Goal: Information Seeking & Learning: Learn about a topic

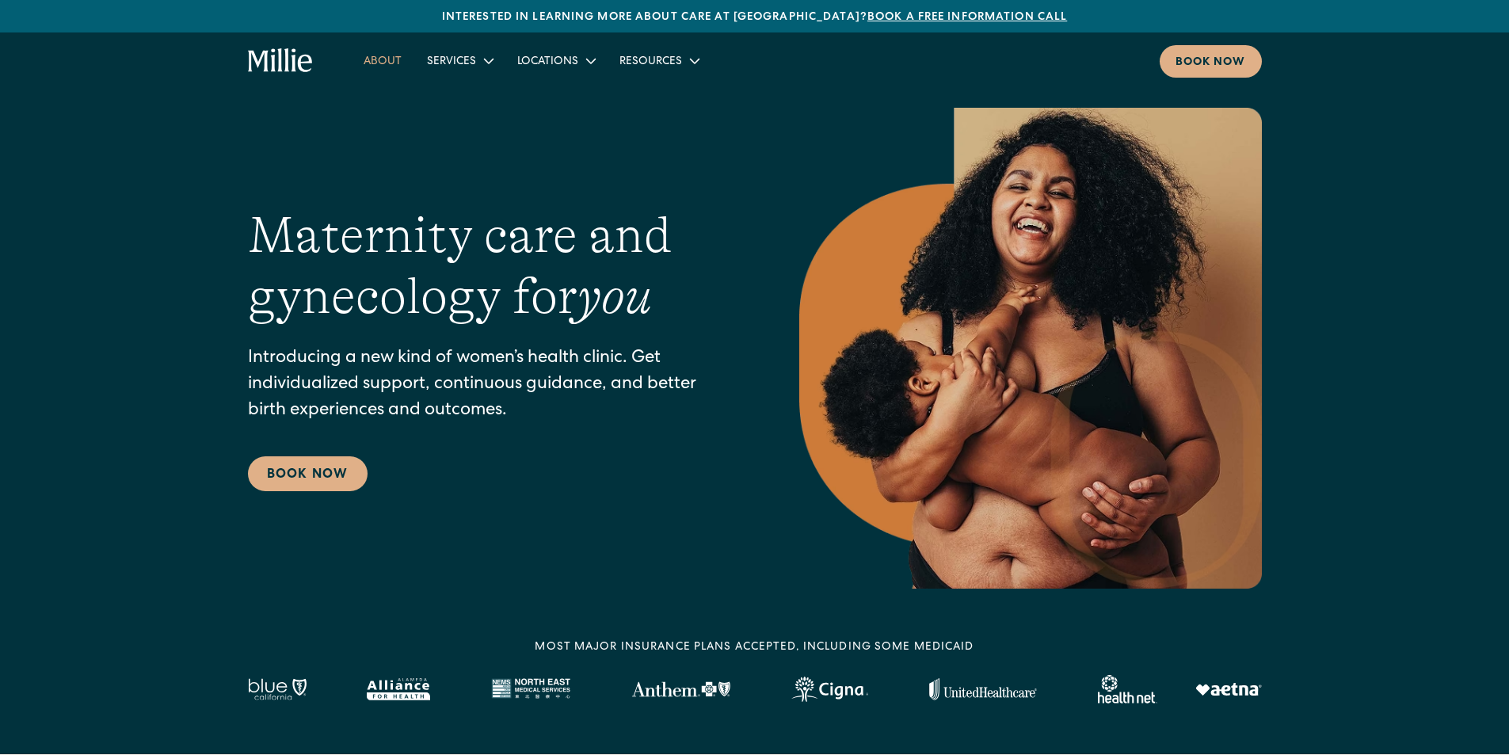
click at [360, 51] on link "About" at bounding box center [382, 61] width 63 height 26
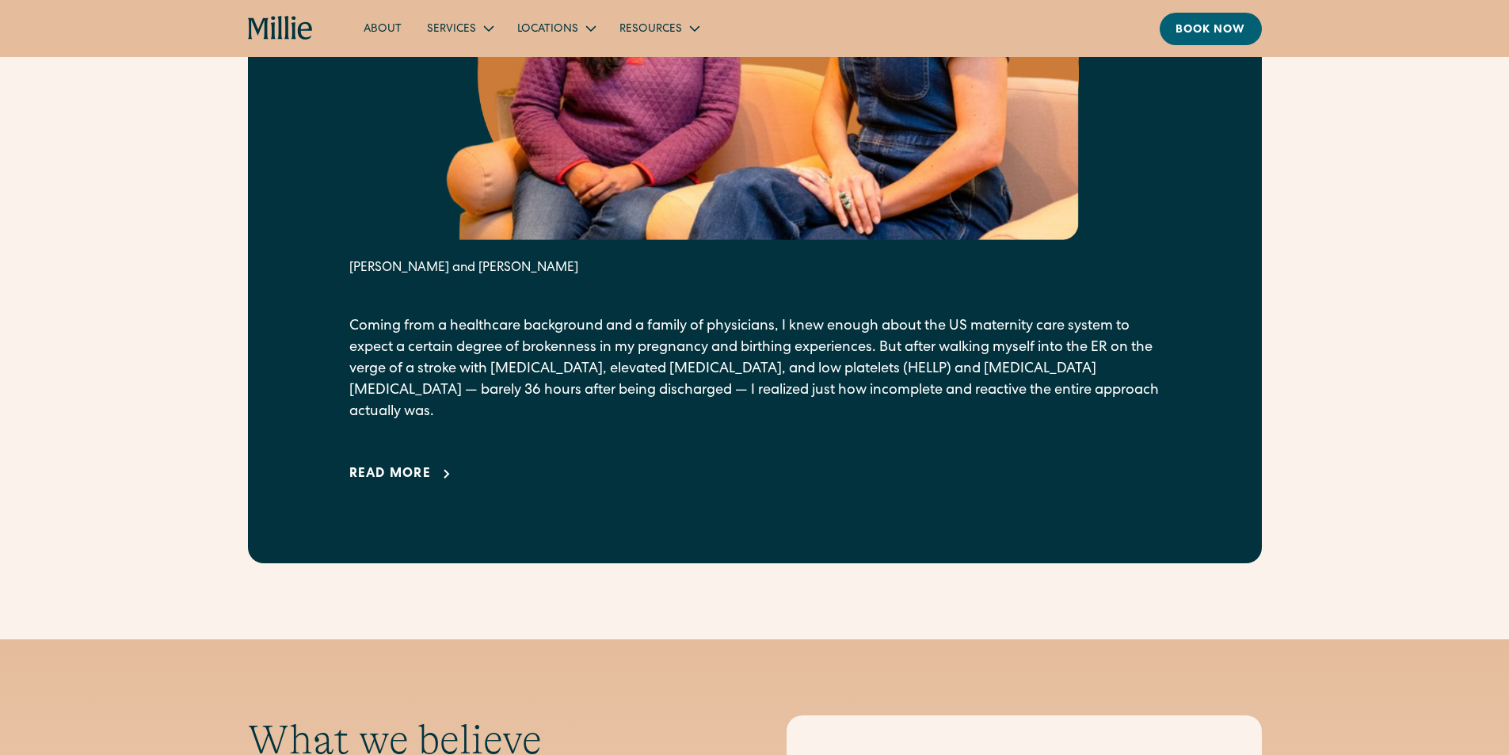
scroll to position [1029, 0]
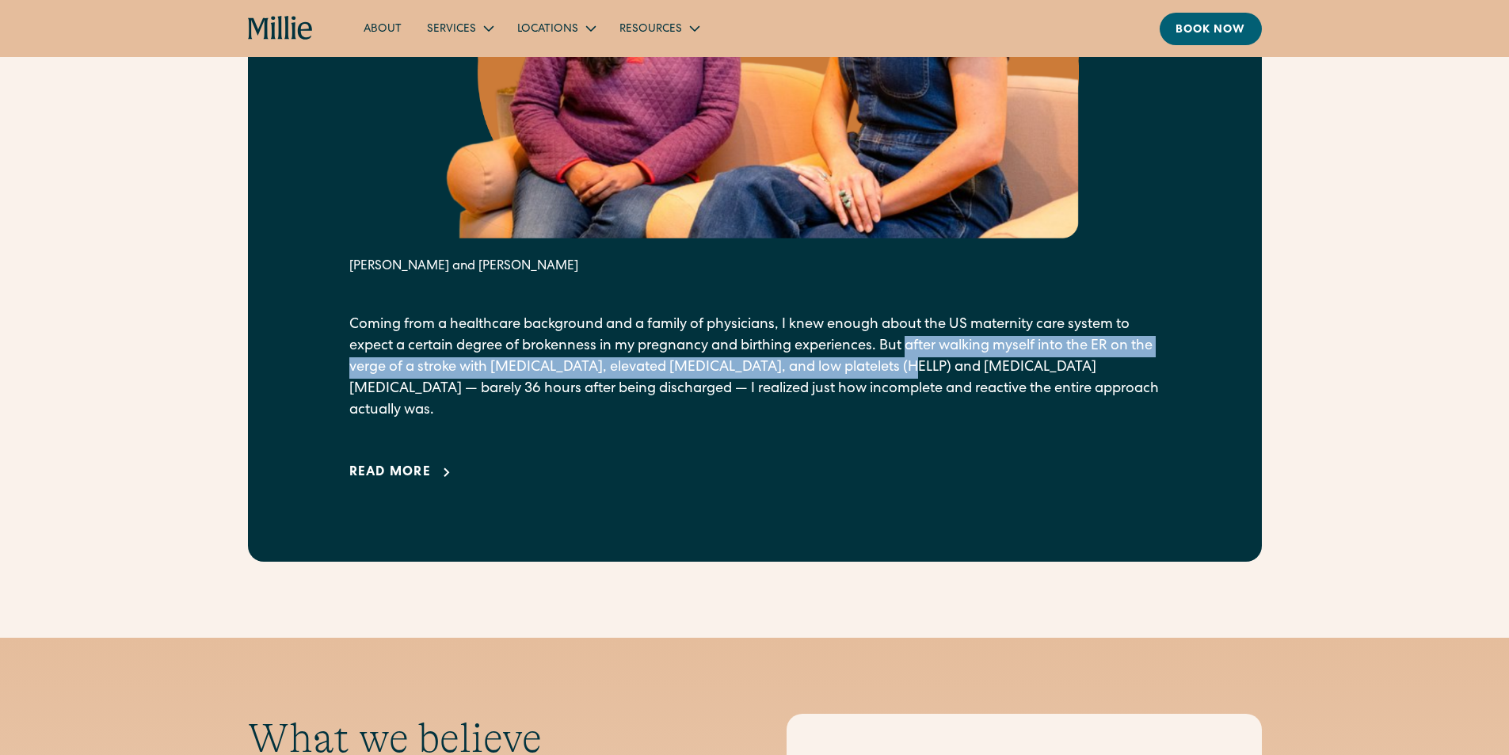
drag, startPoint x: 0, startPoint y: 0, endPoint x: 917, endPoint y: 359, distance: 984.7
click at [917, 359] on p "Coming from a healthcare background and a family of physicians, I knew enough a…" at bounding box center [754, 367] width 811 height 107
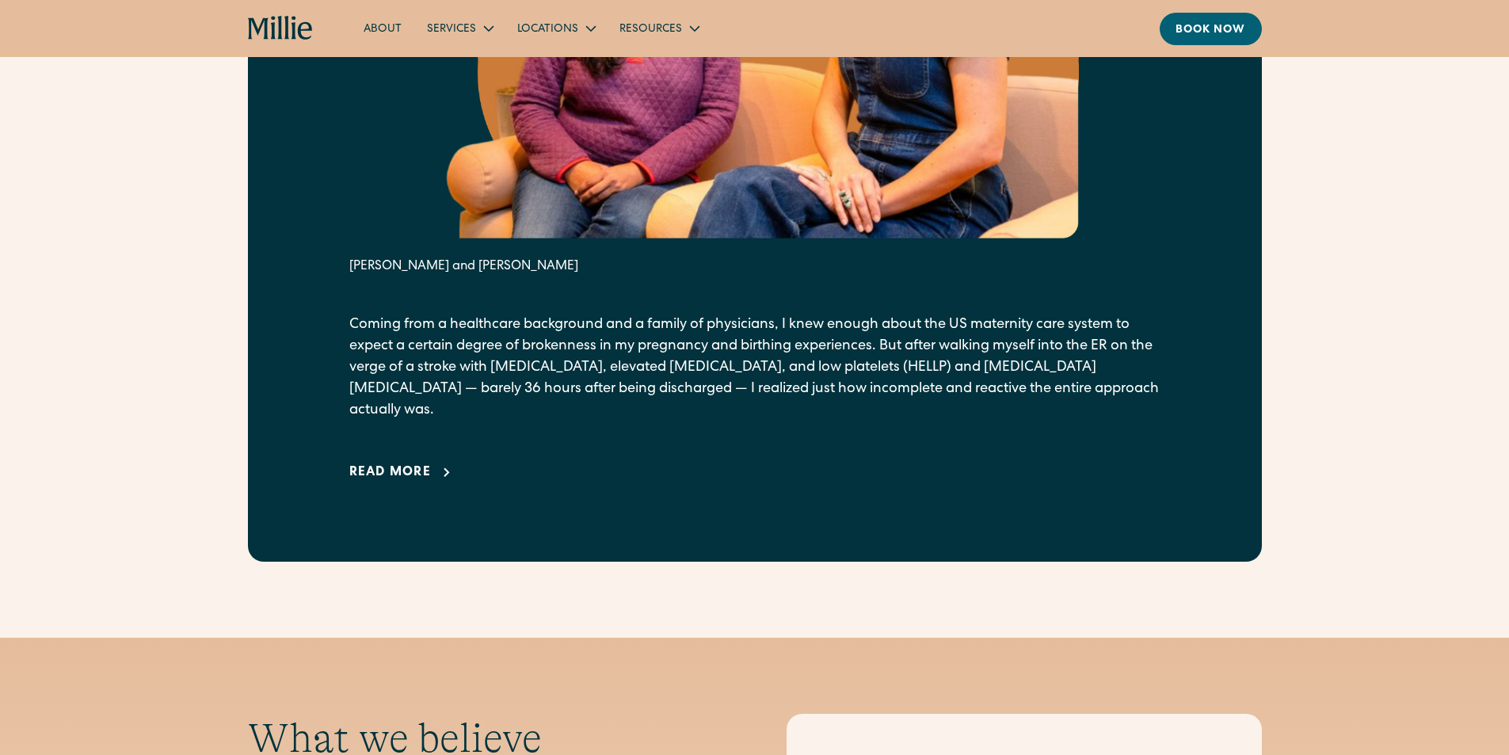
click at [1164, 398] on div "From our founders It all started with a crisis. Anu Sharma and Talia Borgo Comi…" at bounding box center [755, 97] width 1014 height 930
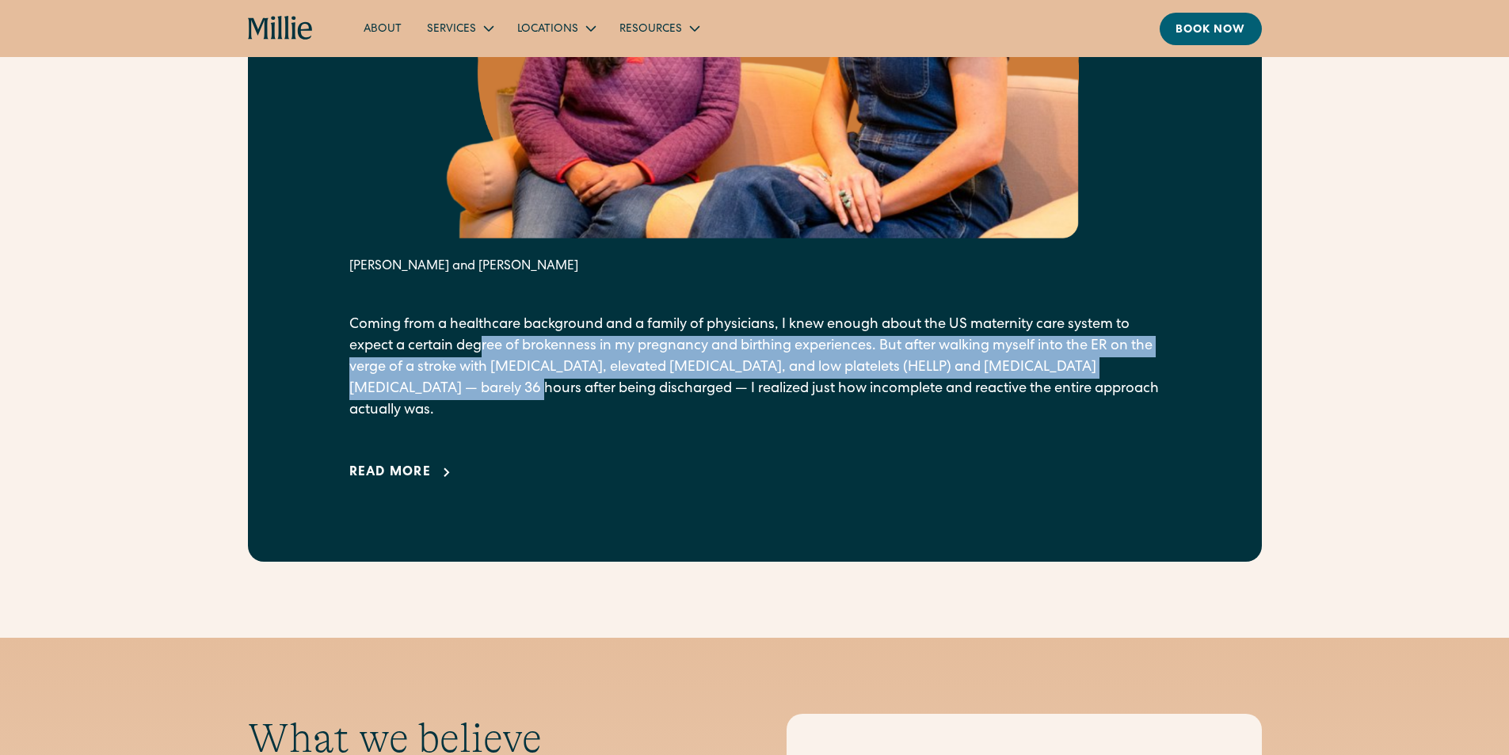
drag, startPoint x: 486, startPoint y: 342, endPoint x: 489, endPoint y: 394, distance: 52.3
click at [489, 394] on p "Coming from a healthcare background and a family of physicians, I knew enough a…" at bounding box center [754, 367] width 811 height 107
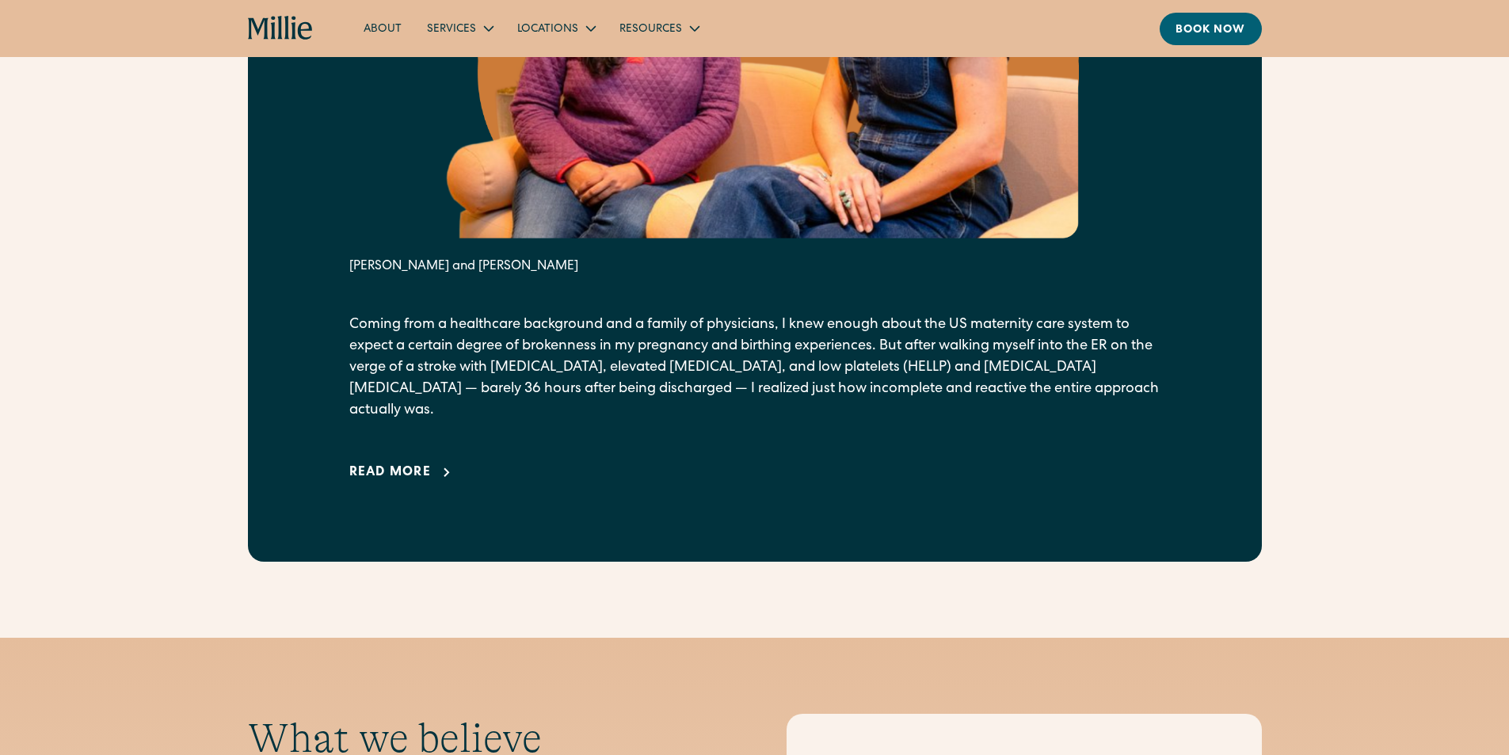
click at [386, 463] on div "Read more" at bounding box center [390, 472] width 82 height 19
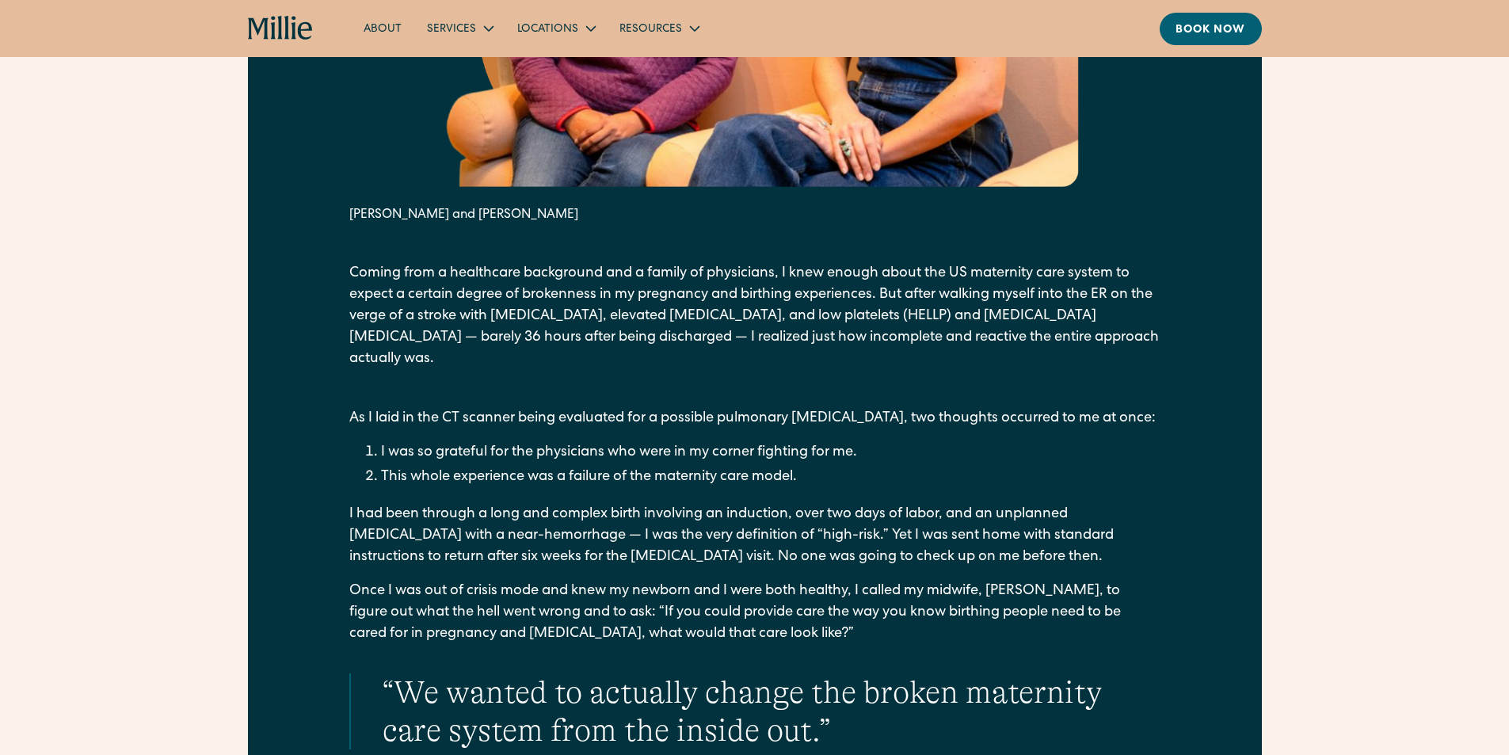
scroll to position [1109, 0]
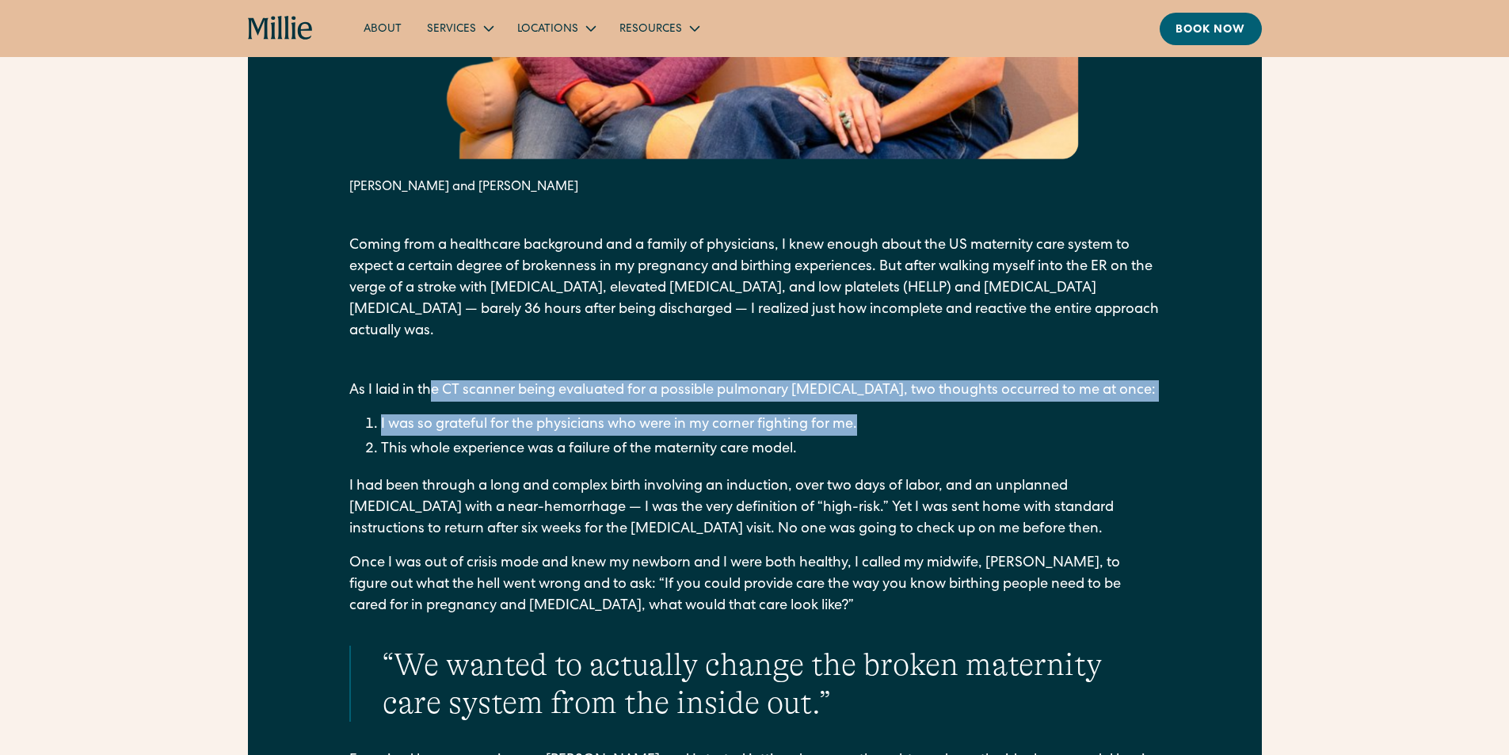
drag, startPoint x: 489, startPoint y: 364, endPoint x: 914, endPoint y: 388, distance: 425.9
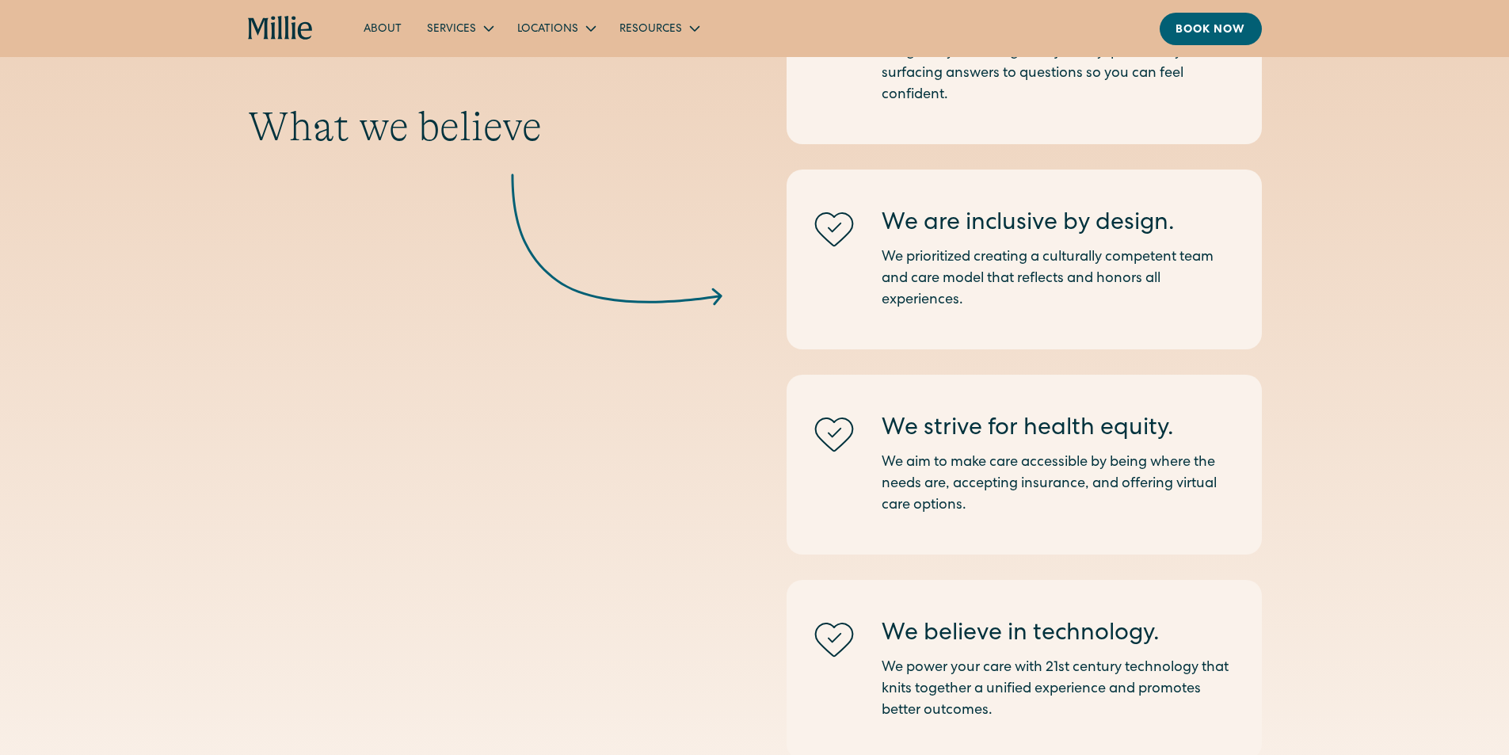
scroll to position [4514, 0]
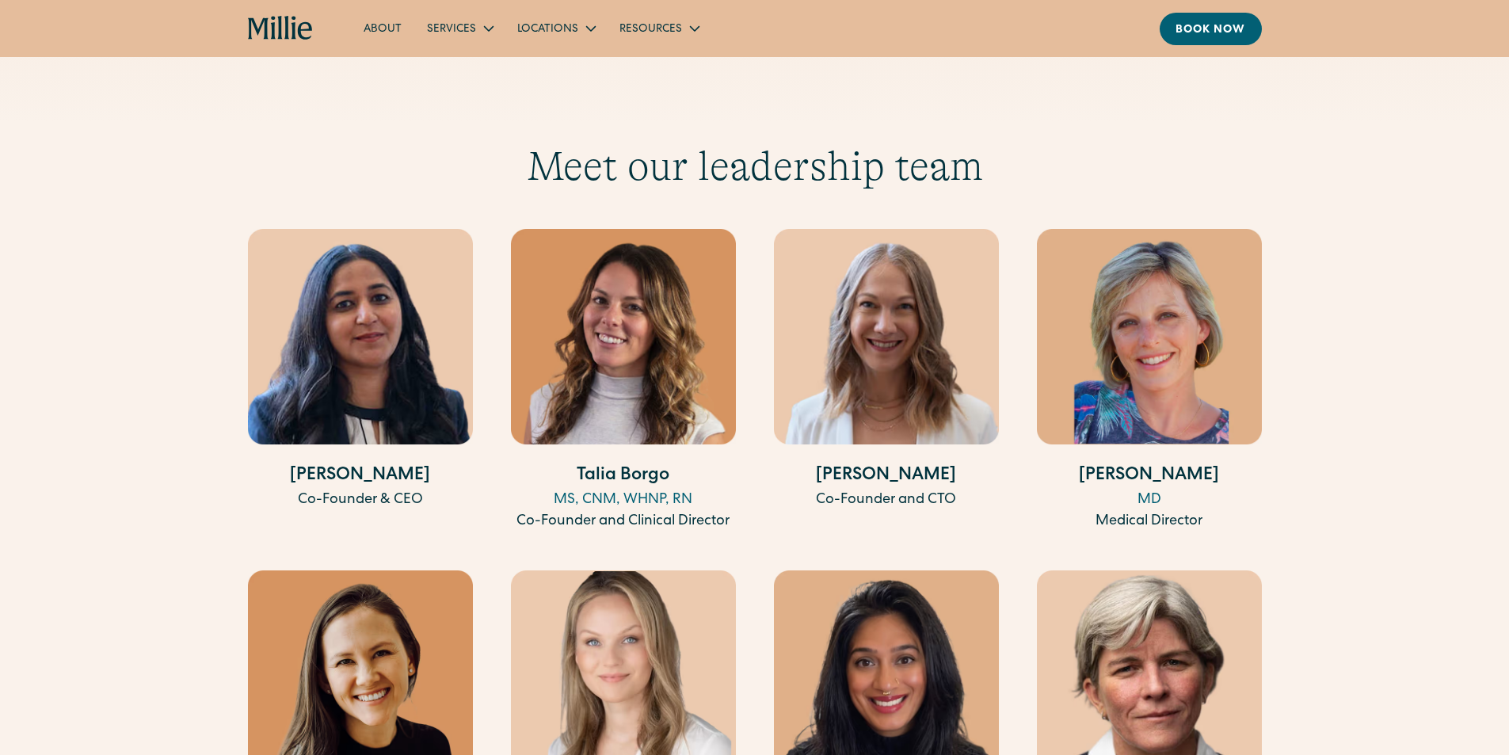
click at [837, 298] on img at bounding box center [886, 336] width 225 height 215
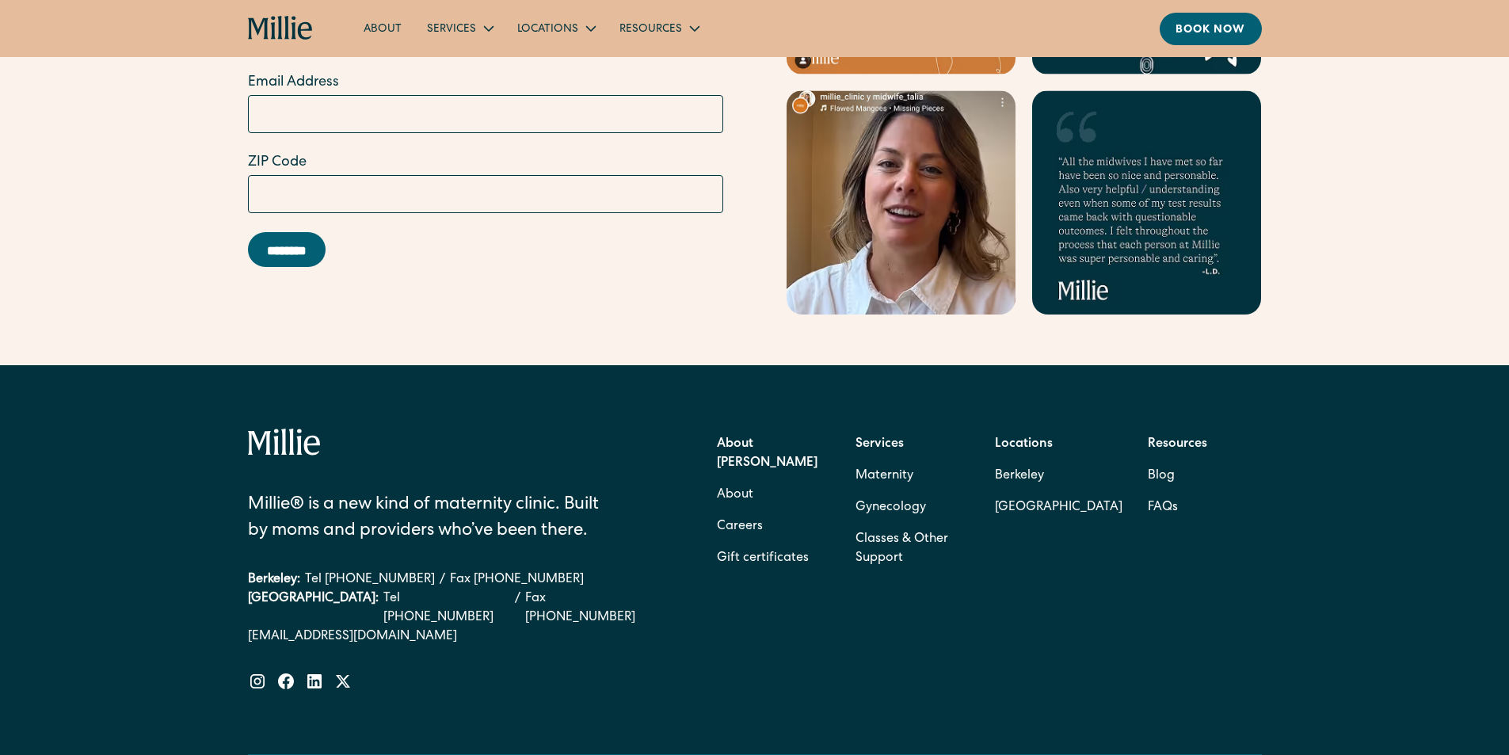
scroll to position [6573, 0]
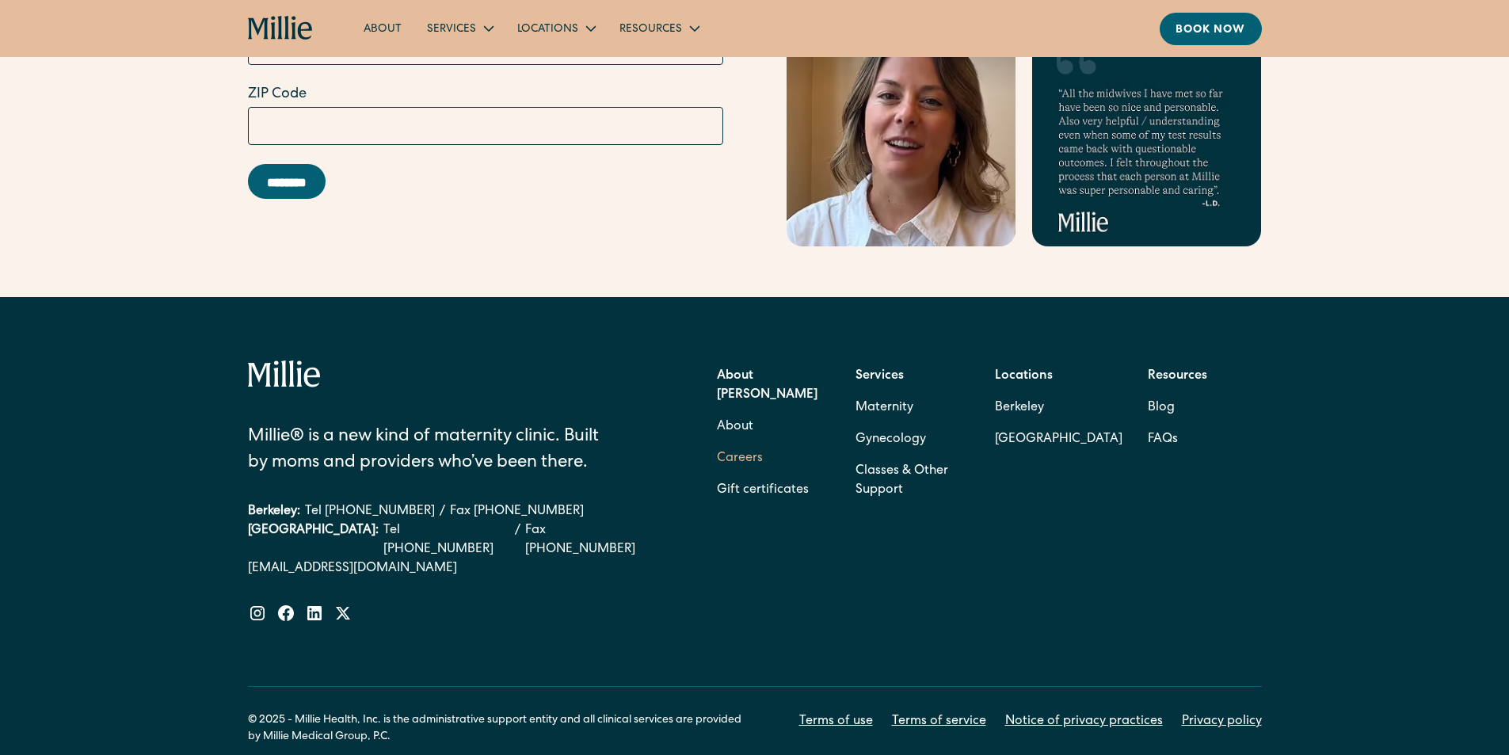
click at [736, 443] on link "Careers" at bounding box center [740, 459] width 46 height 32
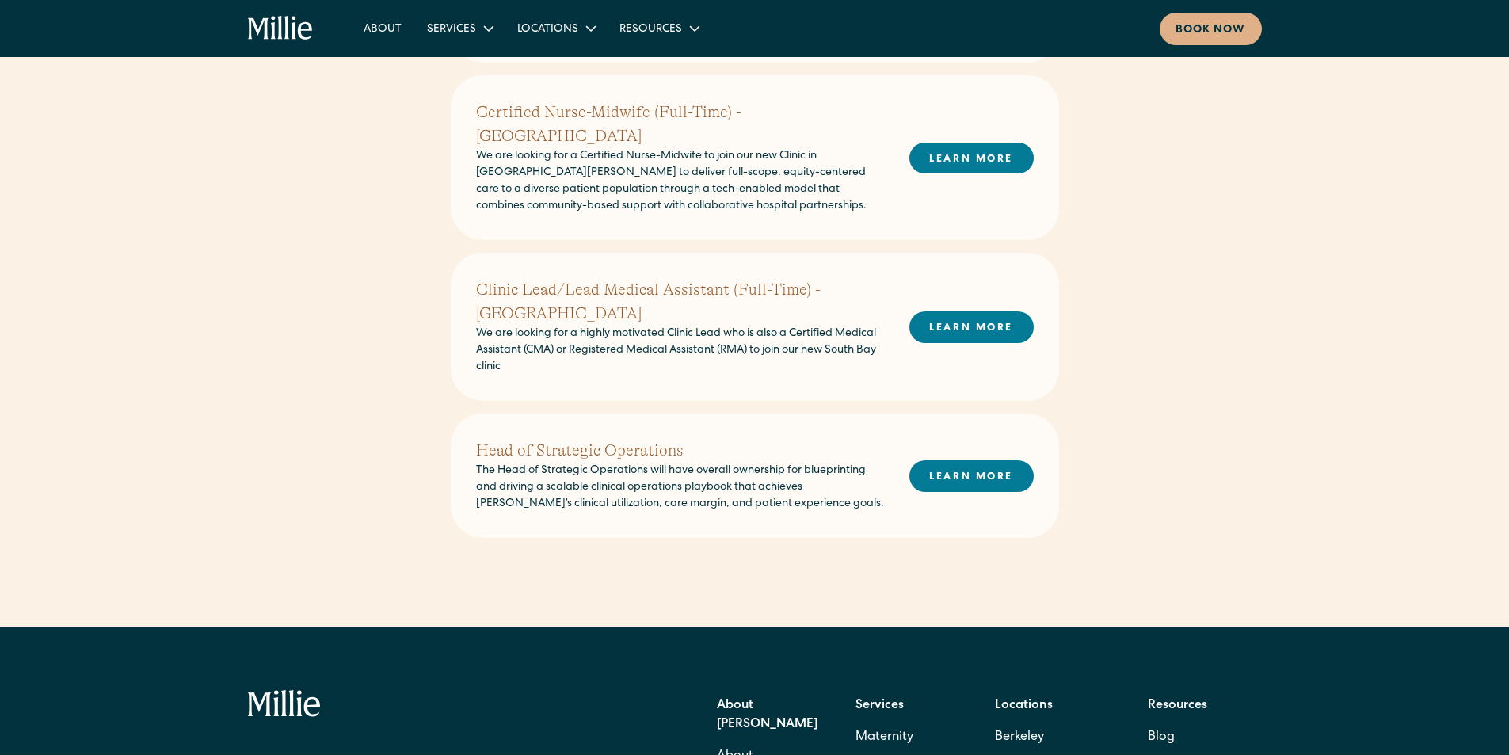
scroll to position [950, 0]
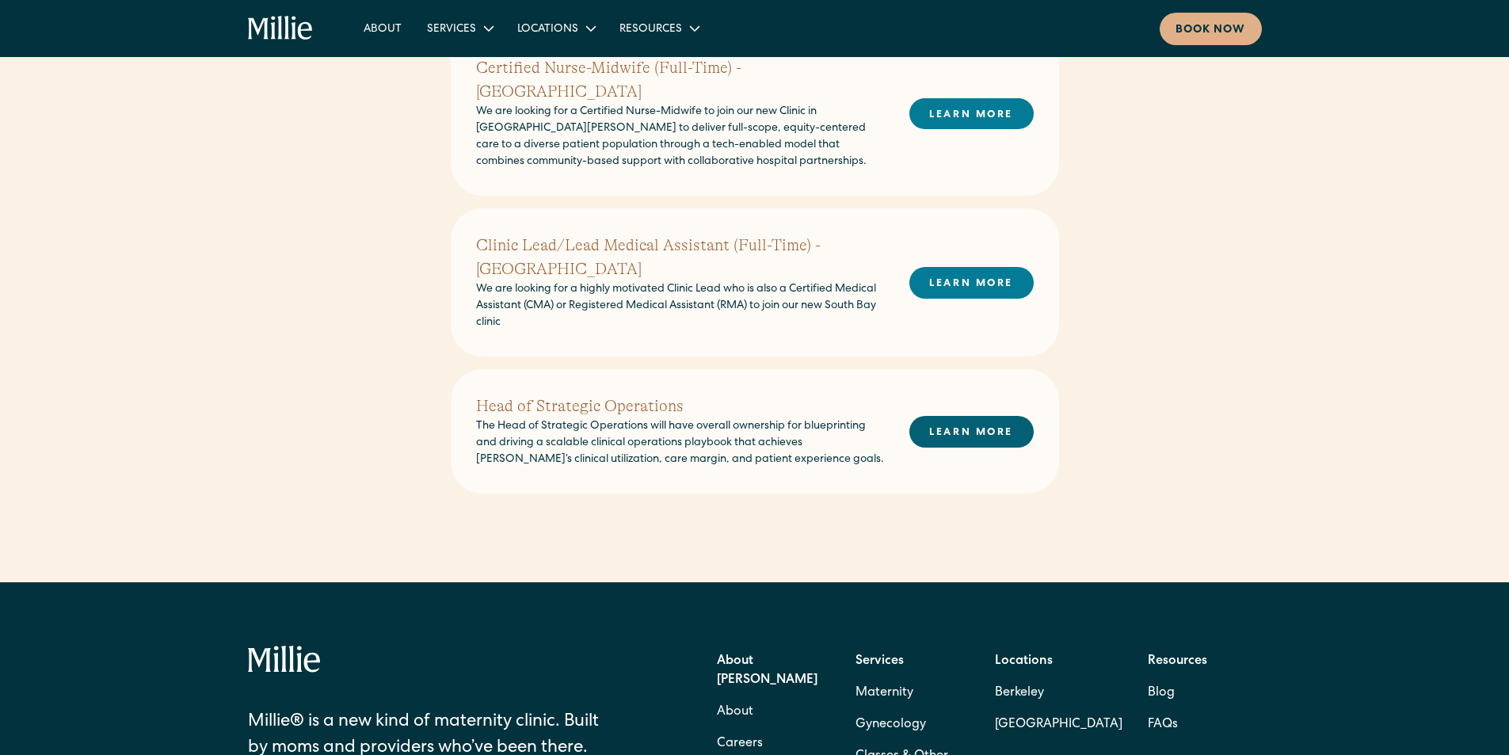
click at [988, 416] on link "LEARN MORE" at bounding box center [971, 431] width 124 height 31
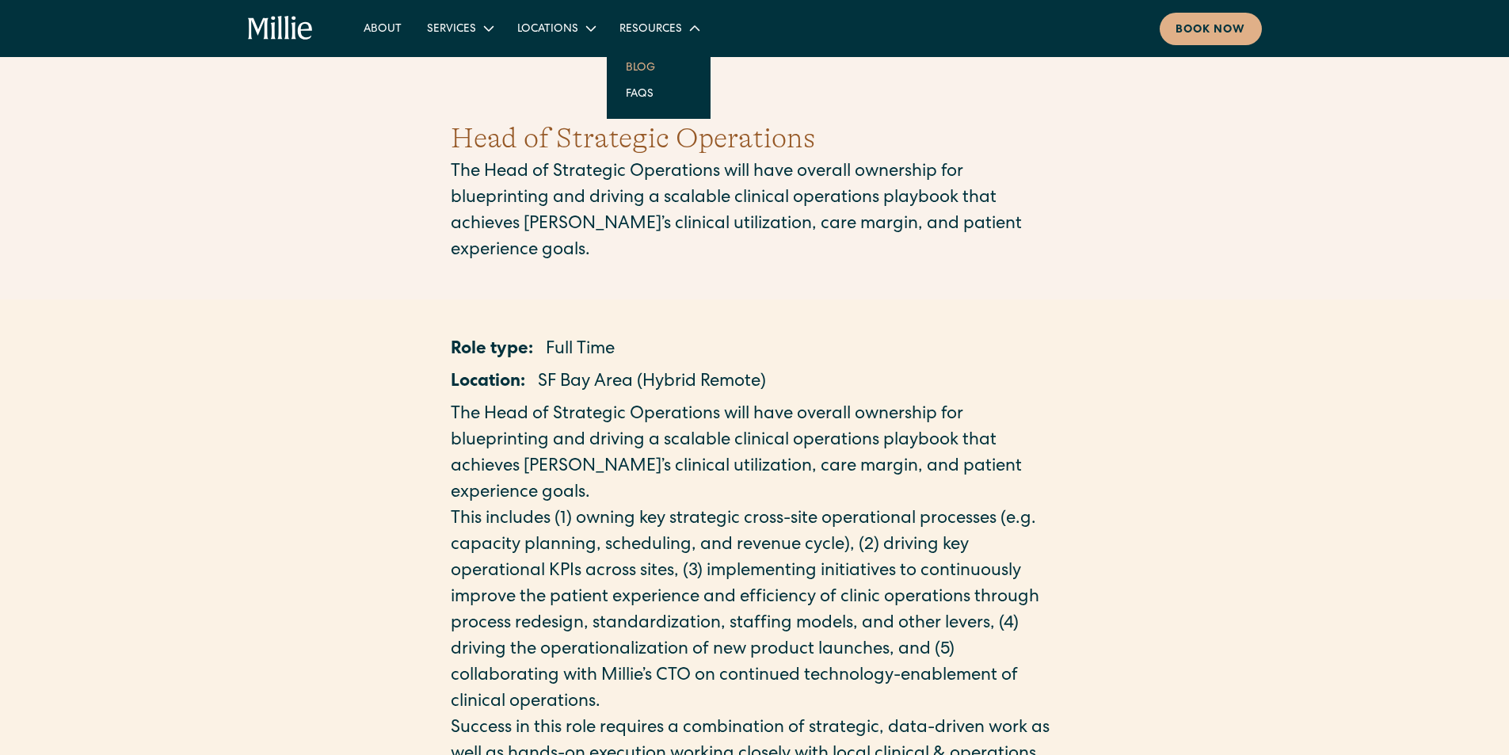
click at [639, 60] on link "Blog" at bounding box center [640, 67] width 55 height 26
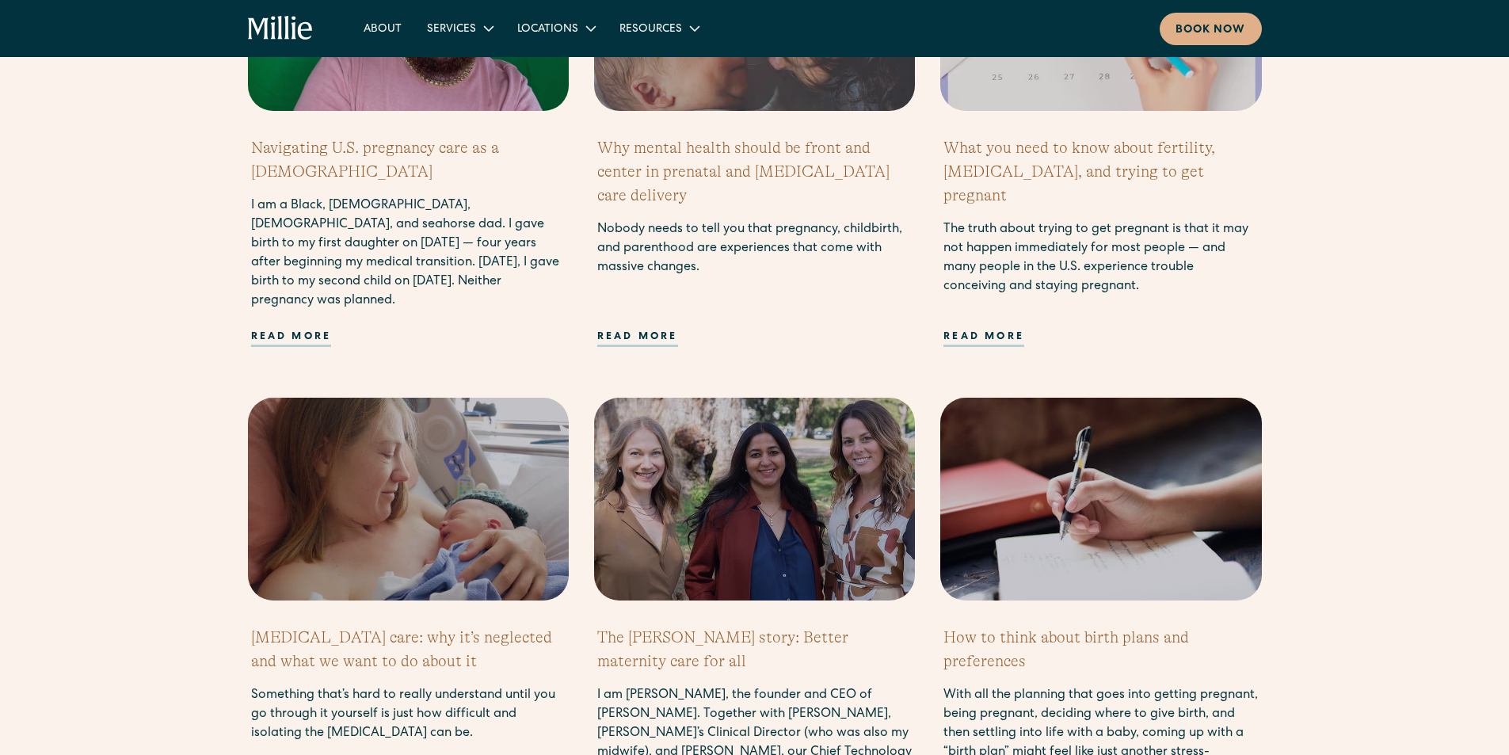
scroll to position [1109, 0]
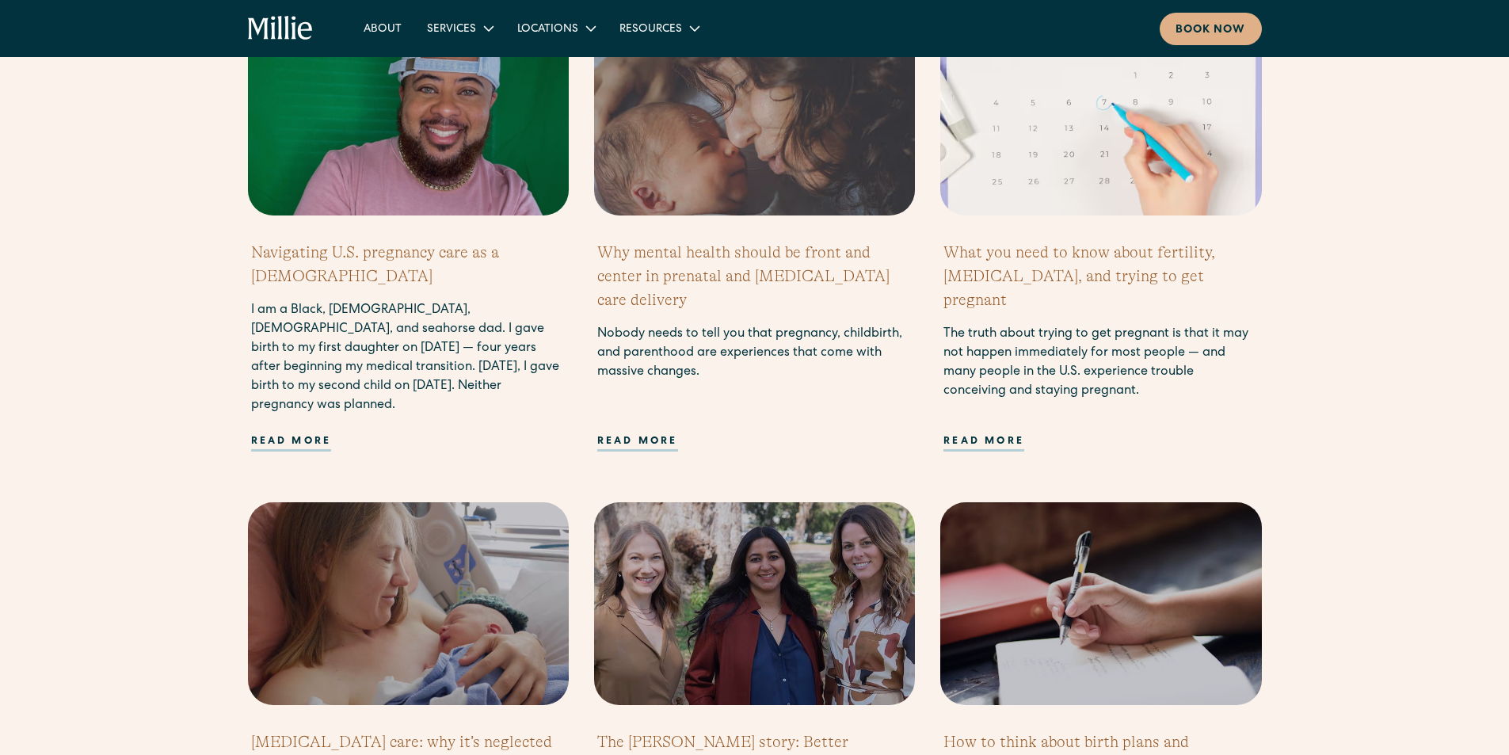
click at [1046, 252] on h2 "What you need to know about fertility, [MEDICAL_DATA], and trying to get pregna…" at bounding box center [1100, 276] width 314 height 71
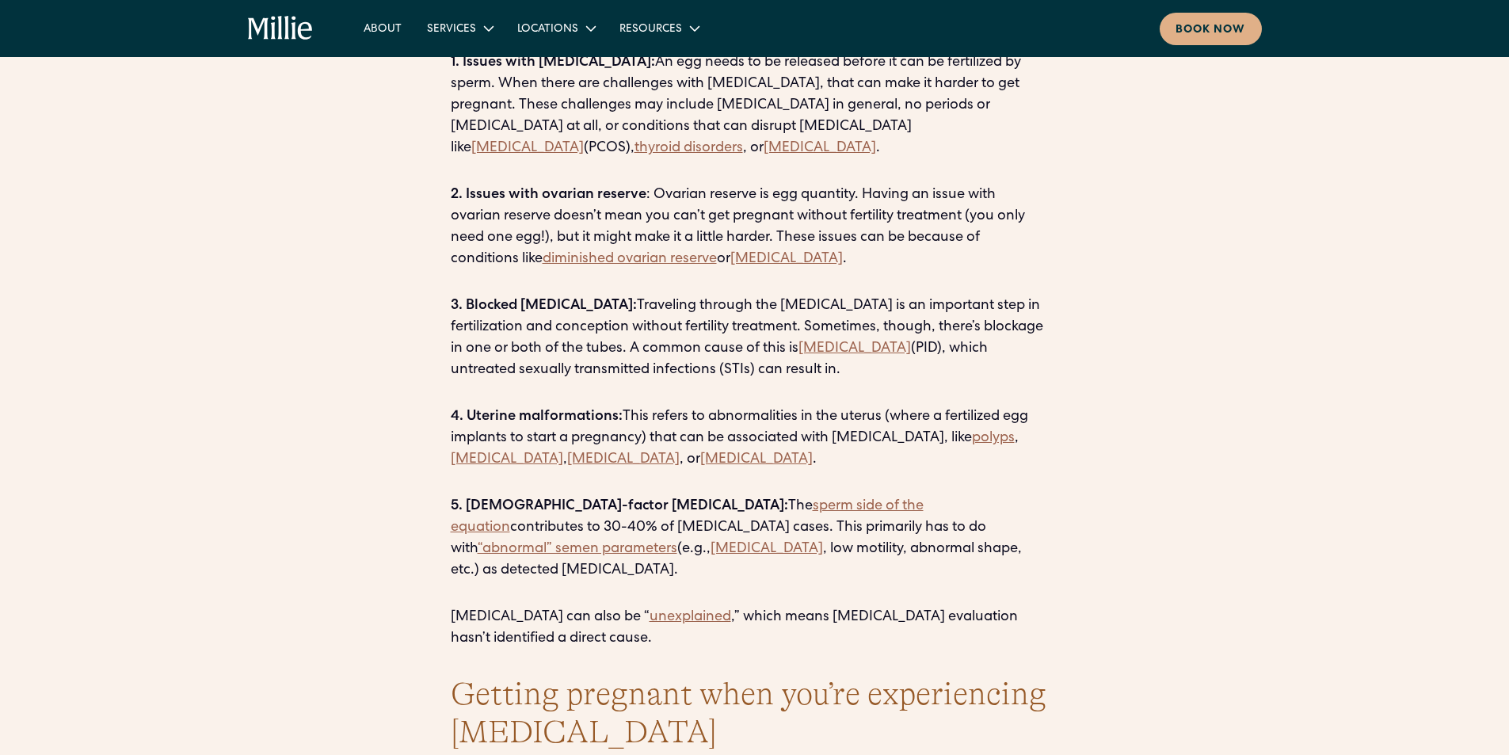
scroll to position [2059, 0]
